Goal: Check status: Check status

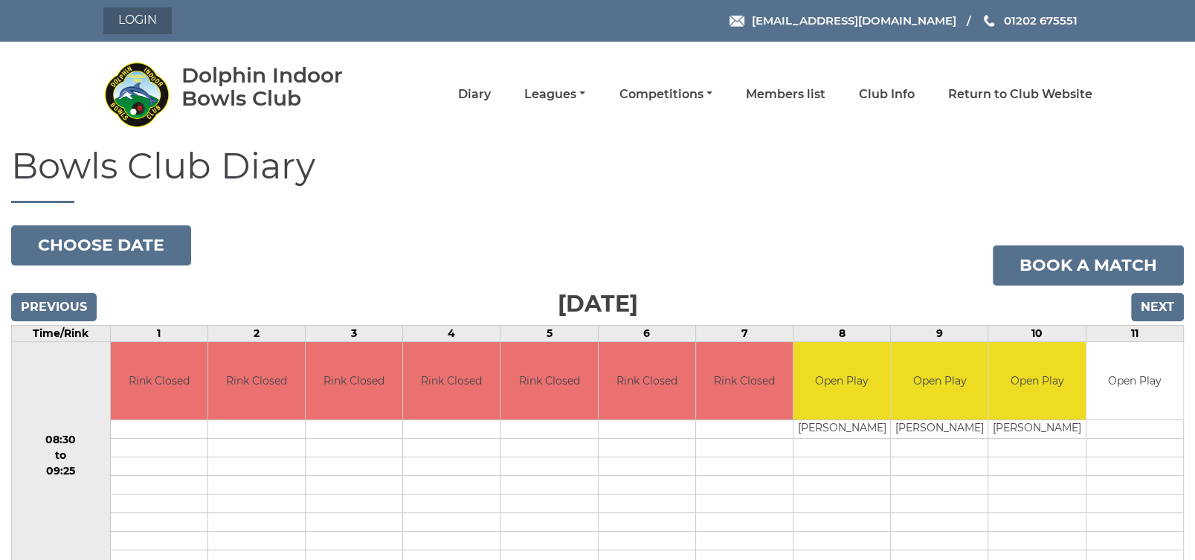
click at [130, 20] on link "Login" at bounding box center [137, 20] width 68 height 27
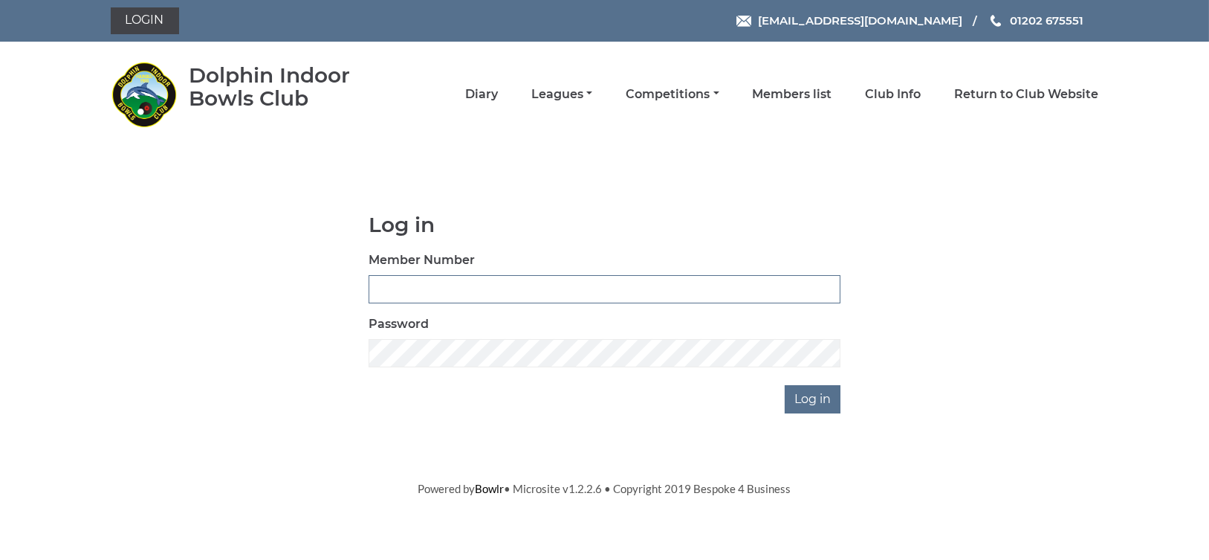
click at [390, 289] on input "Member Number" at bounding box center [605, 289] width 472 height 28
type input "1190"
click at [819, 392] on input "Log in" at bounding box center [813, 399] width 56 height 28
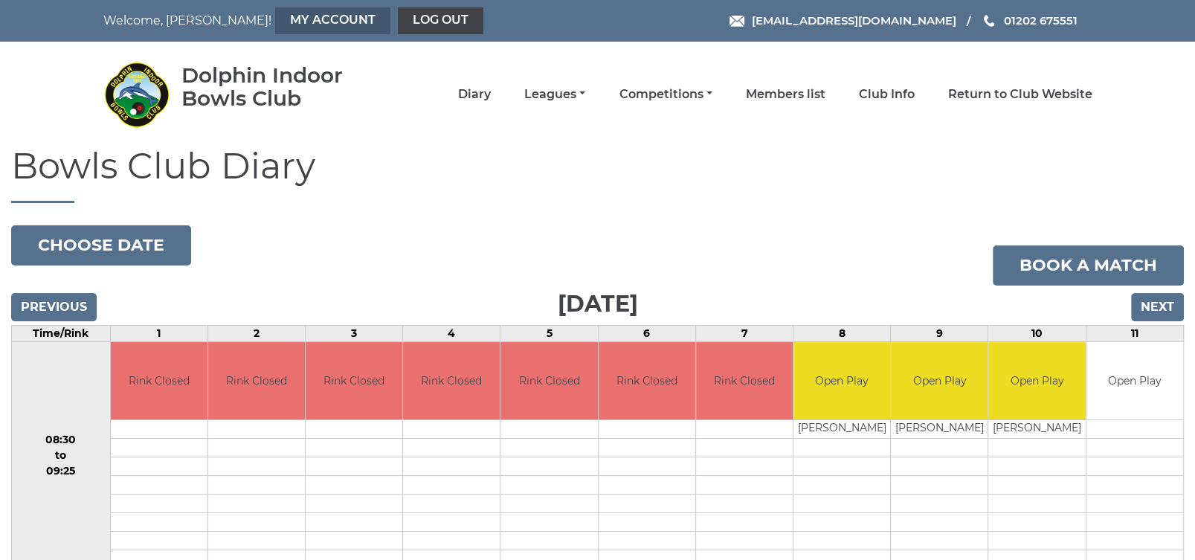
click at [275, 16] on link "My Account" at bounding box center [332, 20] width 115 height 27
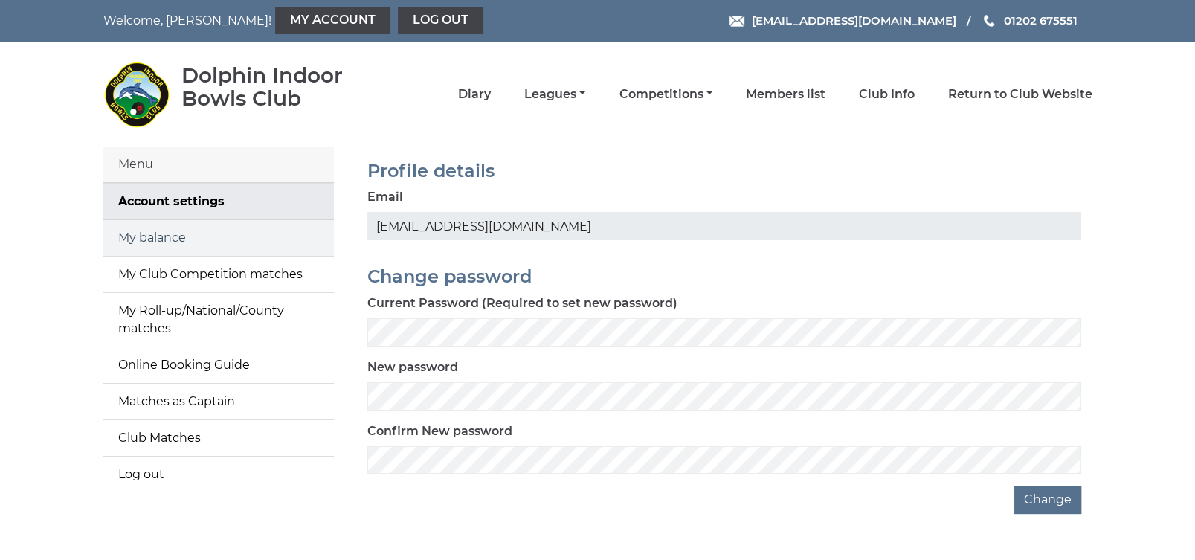
click at [279, 237] on link "My balance" at bounding box center [218, 238] width 230 height 36
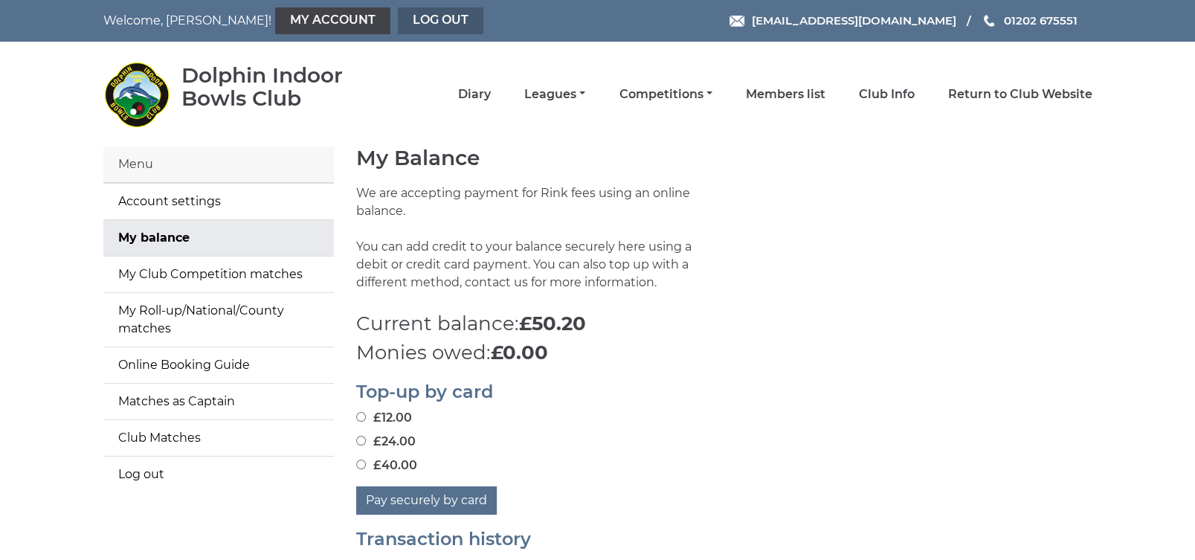
click at [398, 16] on link "Log out" at bounding box center [440, 20] width 85 height 27
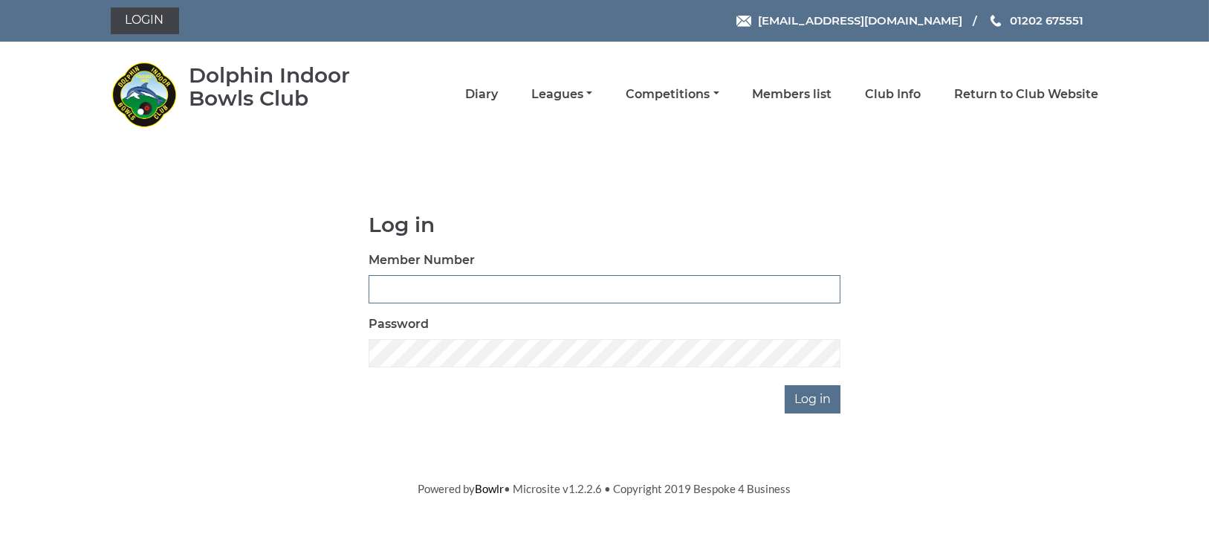
click at [389, 284] on input "Member Number" at bounding box center [605, 289] width 472 height 28
type input "1191"
click at [809, 395] on input "Log in" at bounding box center [813, 399] width 56 height 28
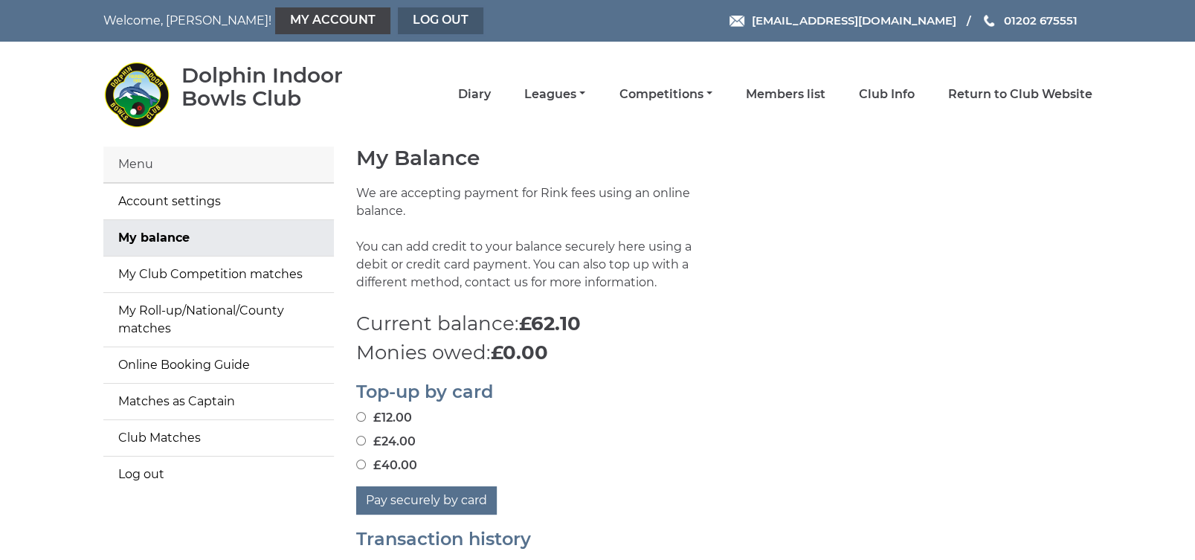
click at [407, 21] on link "Log out" at bounding box center [440, 20] width 85 height 27
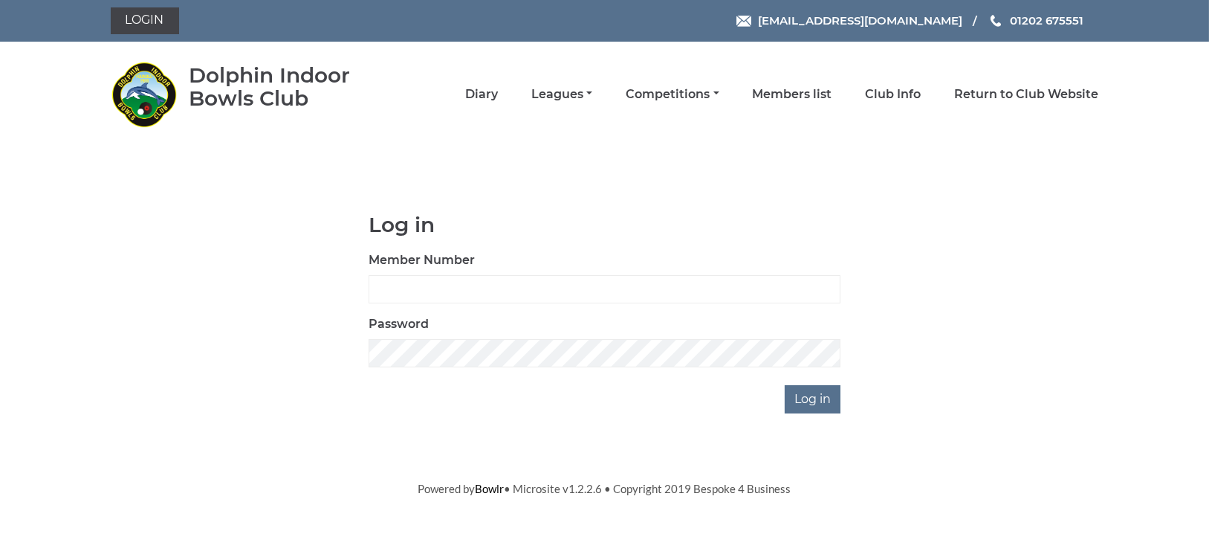
click at [1100, 244] on div "Log in Member Number Password Log in" at bounding box center [605, 313] width 1011 height 200
